Goal: Task Accomplishment & Management: Use online tool/utility

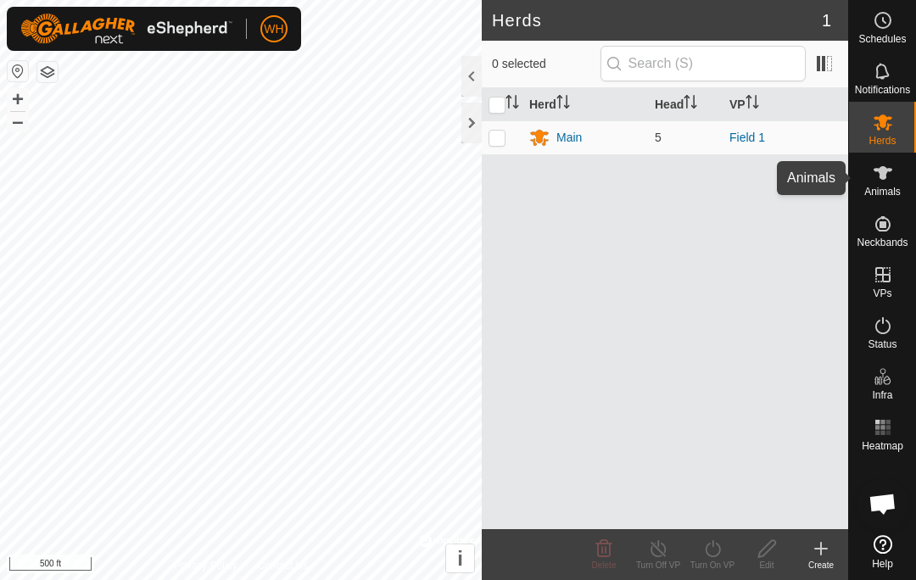
click at [884, 192] on span "Animals" at bounding box center [882, 192] width 36 height 10
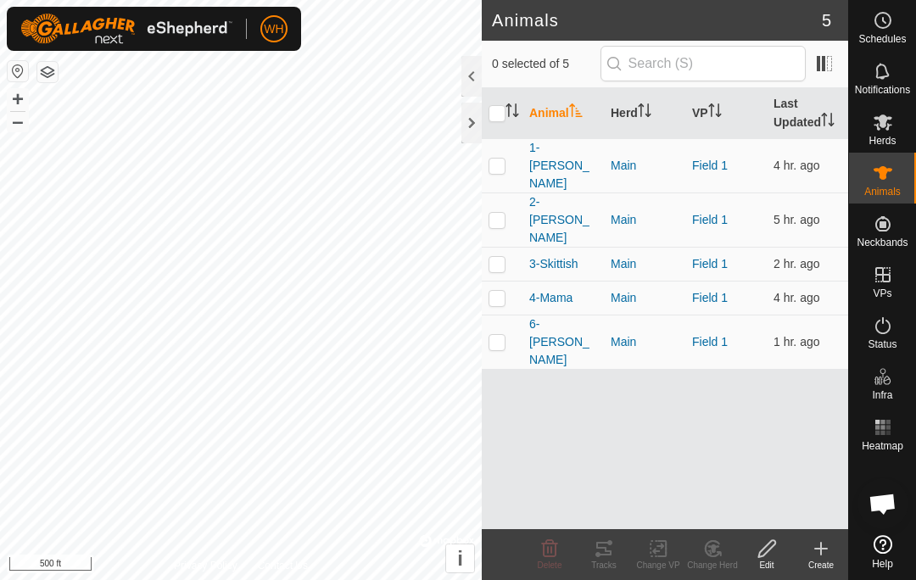
click at [881, 181] on icon at bounding box center [883, 173] width 20 height 20
click at [505, 315] on td at bounding box center [502, 342] width 41 height 54
checkbox input "true"
click at [501, 291] on p-checkbox at bounding box center [497, 298] width 17 height 14
checkbox input "true"
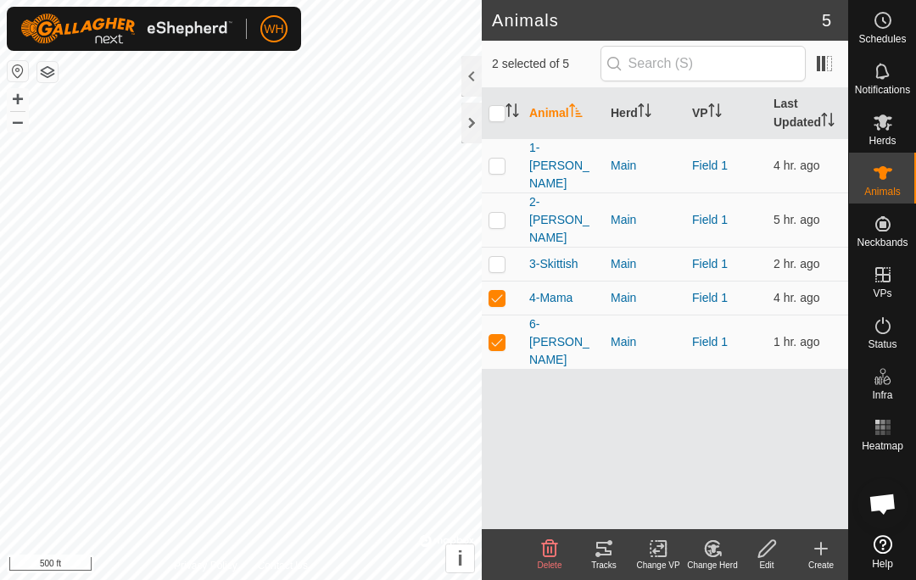
click at [505, 257] on p-checkbox at bounding box center [497, 264] width 17 height 14
checkbox input "true"
click at [506, 148] on td at bounding box center [502, 165] width 41 height 54
checkbox input "true"
click at [498, 213] on p-checkbox at bounding box center [497, 220] width 17 height 14
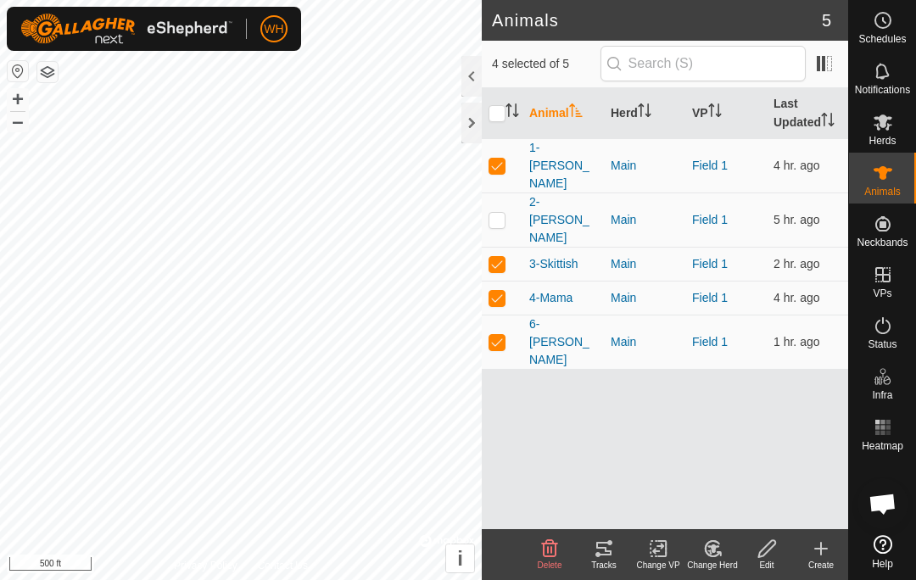
checkbox input "true"
click at [596, 561] on div "Tracks" at bounding box center [604, 565] width 54 height 13
